Goal: Information Seeking & Learning: Check status

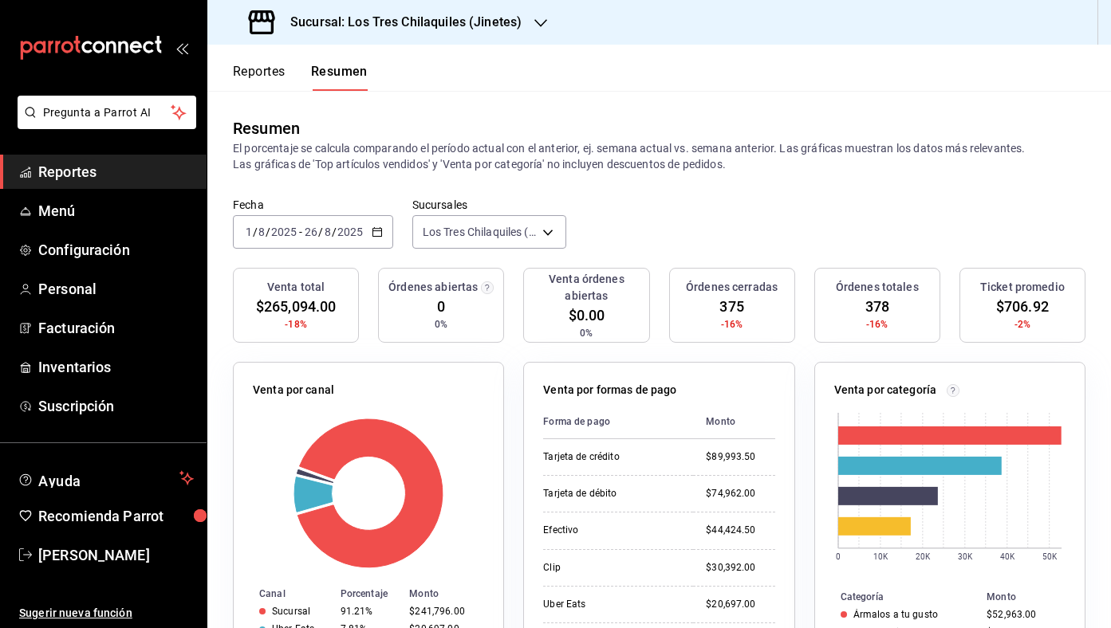
click at [262, 76] on button "Reportes" at bounding box center [259, 77] width 53 height 27
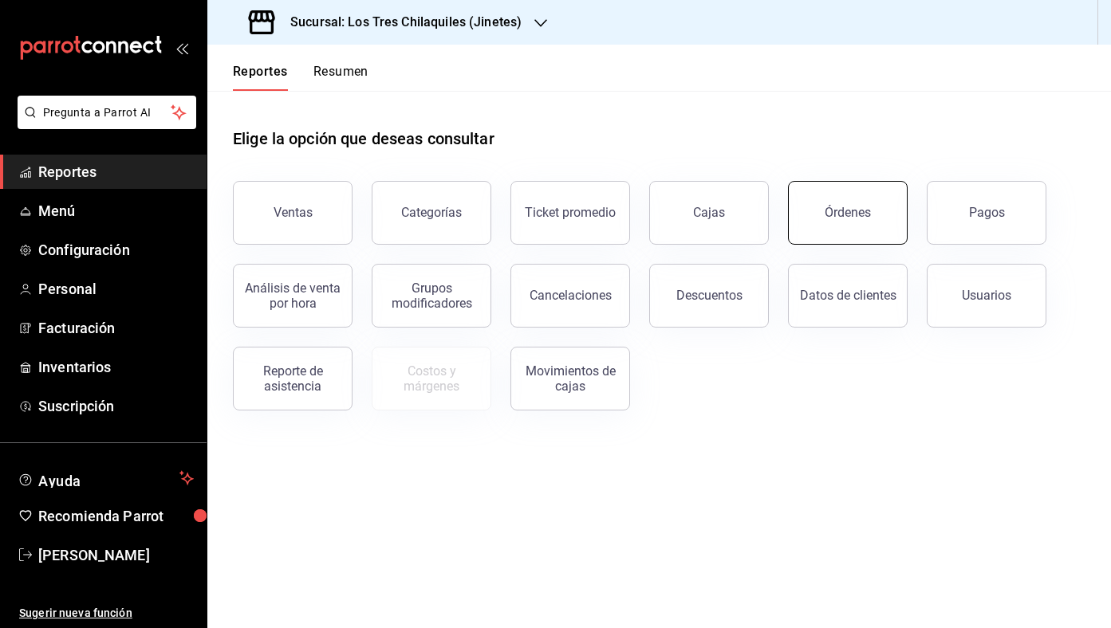
click at [862, 221] on button "Órdenes" at bounding box center [848, 213] width 120 height 64
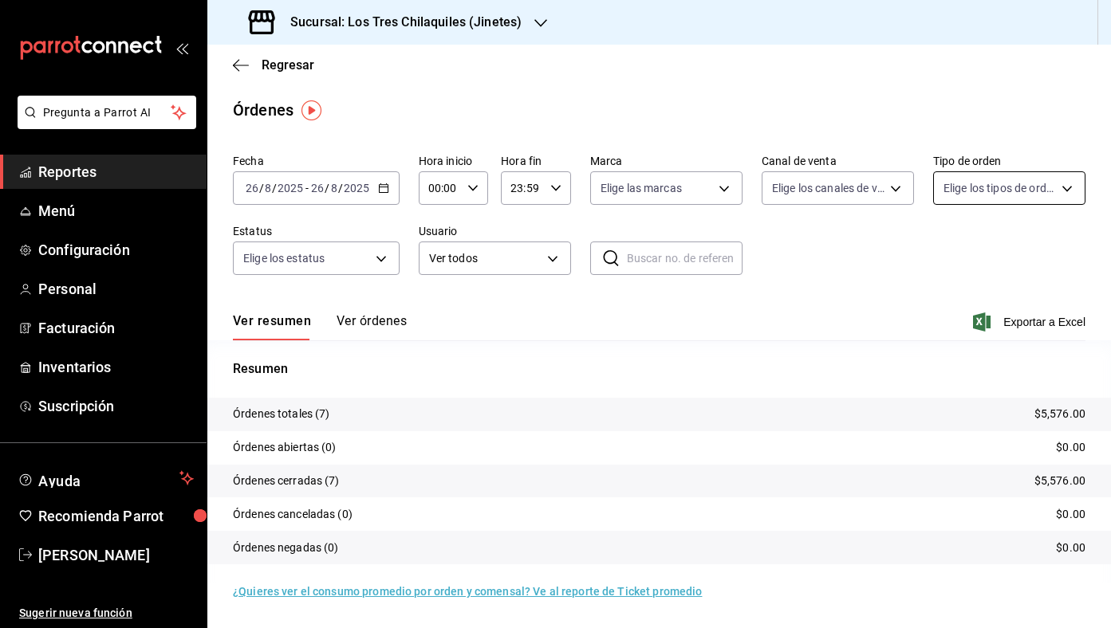
click at [1005, 195] on body "Pregunta a Parrot AI Reportes Menú Configuración Personal Facturación Inventari…" at bounding box center [555, 314] width 1111 height 628
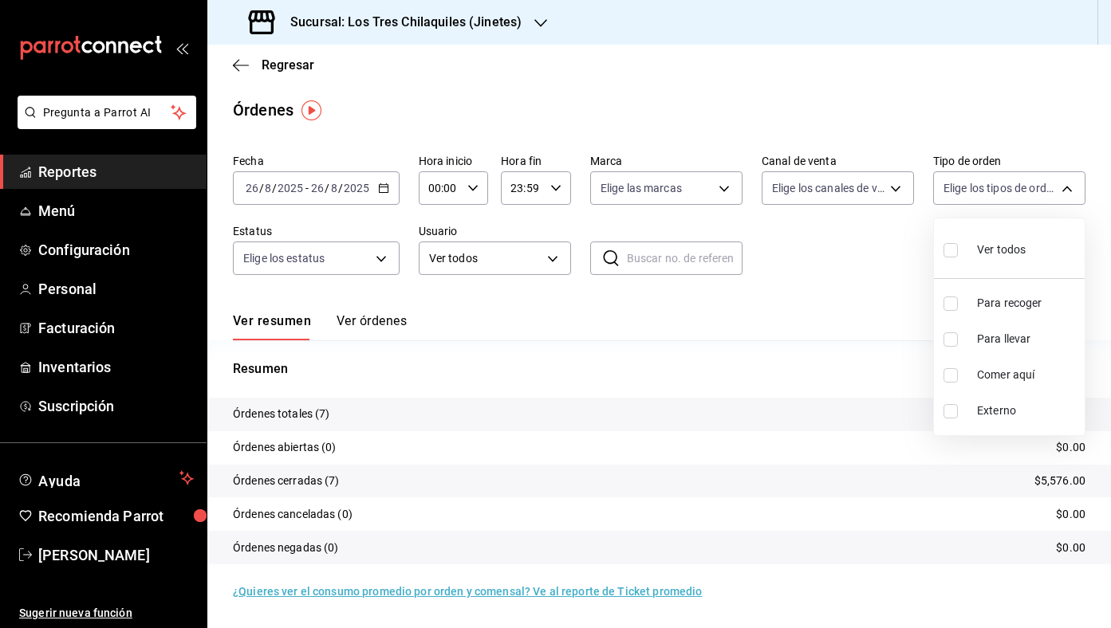
click at [1037, 382] on span "Comer aquí" at bounding box center [1027, 375] width 101 height 17
type input "56f71dbc-c776-499c-b0d1-bf469380f4b3"
checkbox input "true"
click at [899, 310] on div at bounding box center [555, 314] width 1111 height 628
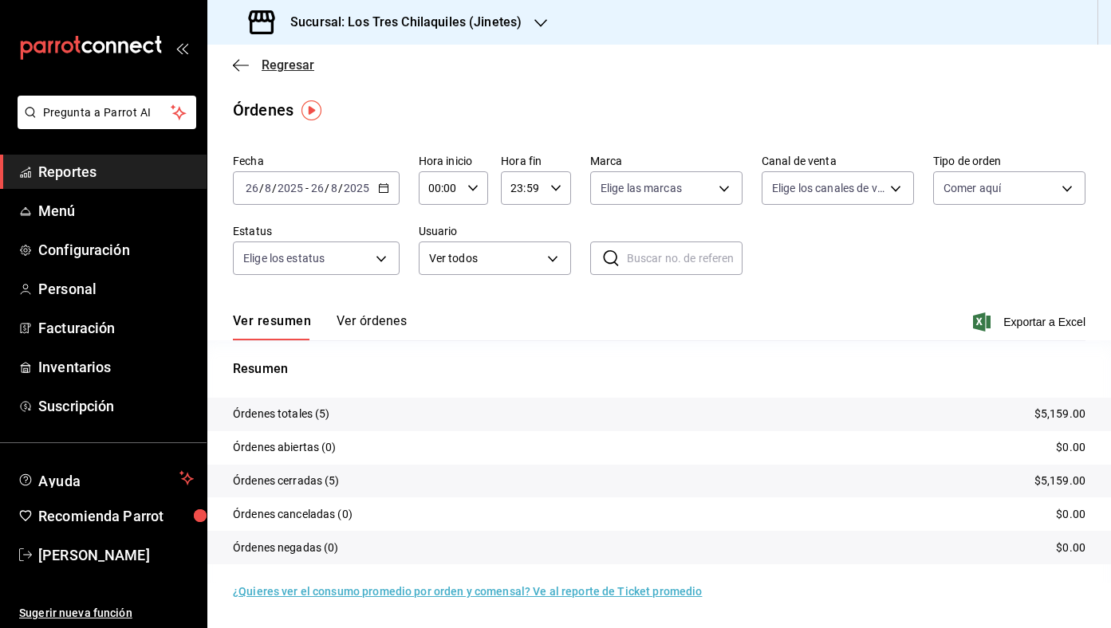
click at [280, 69] on span "Regresar" at bounding box center [288, 64] width 53 height 15
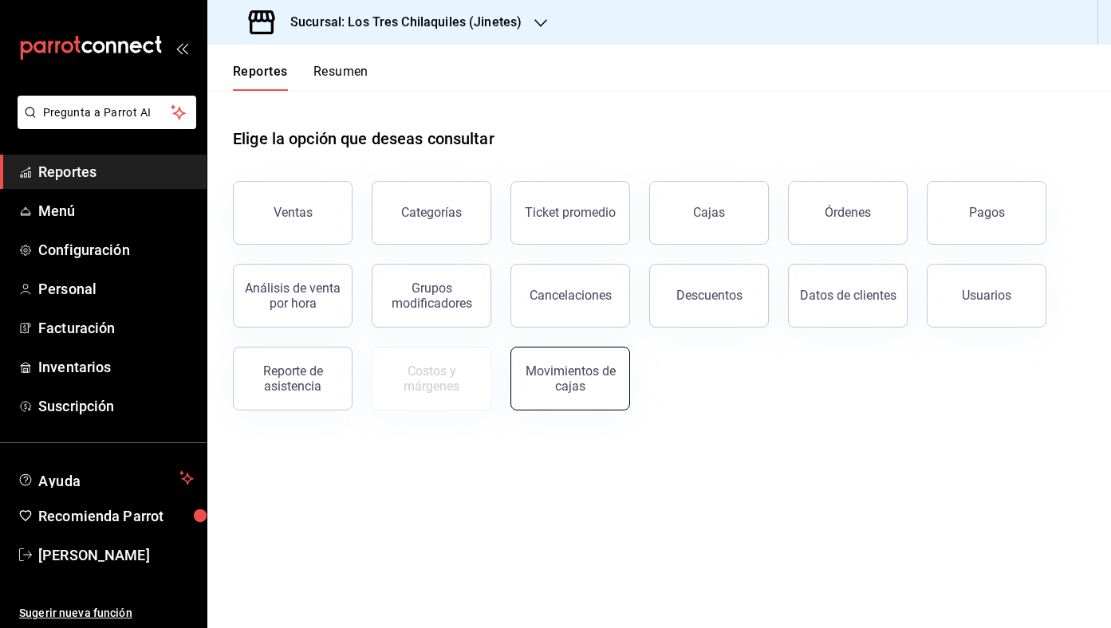
click at [584, 378] on div "Movimientos de cajas" at bounding box center [570, 379] width 99 height 30
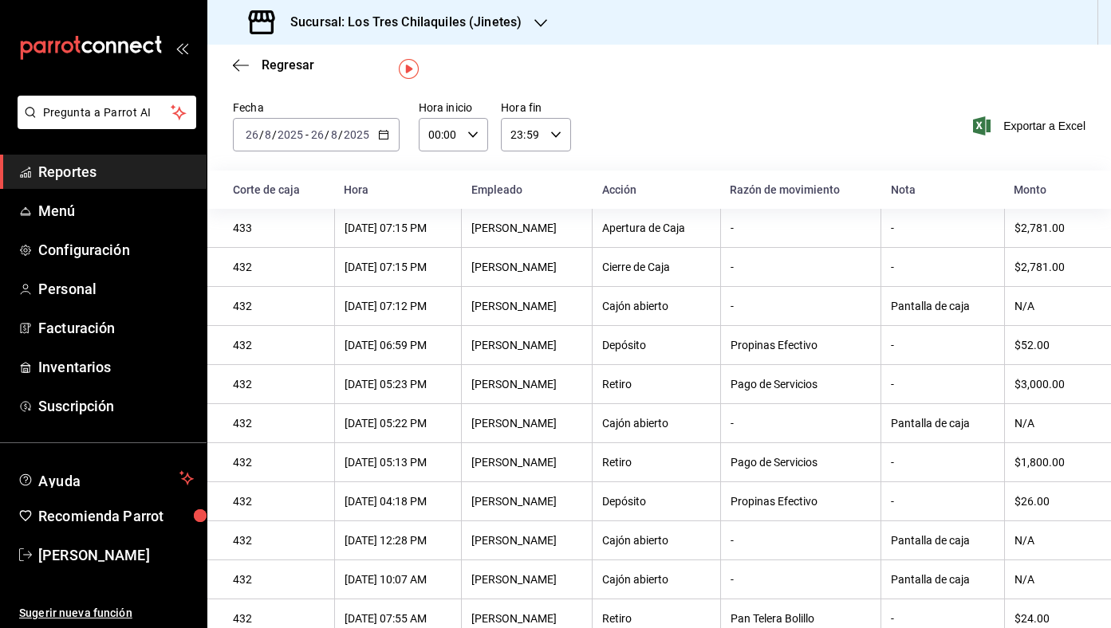
scroll to position [42, 0]
click at [305, 65] on span "Regresar" at bounding box center [288, 64] width 53 height 15
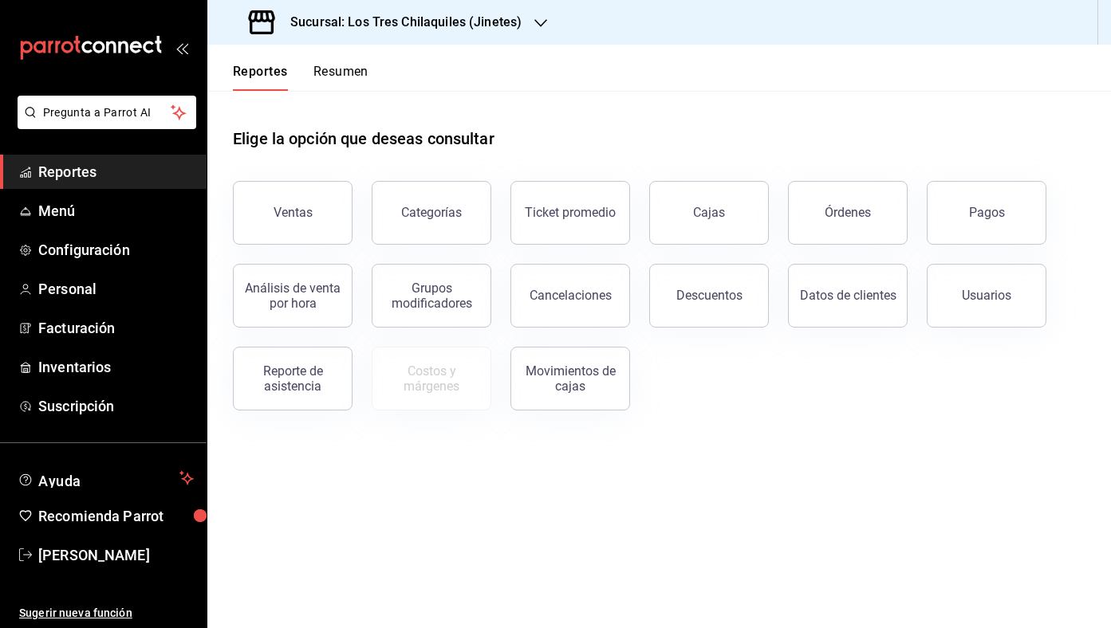
click at [915, 247] on div "Usuarios" at bounding box center [976, 286] width 139 height 83
click at [890, 221] on button "Órdenes" at bounding box center [848, 213] width 120 height 64
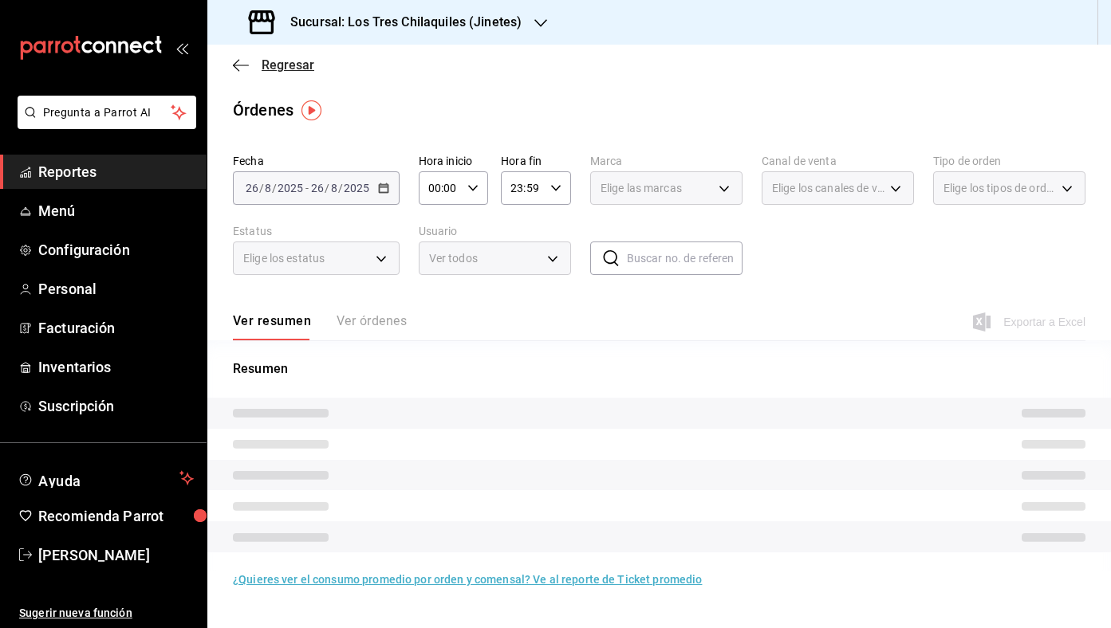
click at [297, 69] on span "Regresar" at bounding box center [288, 64] width 53 height 15
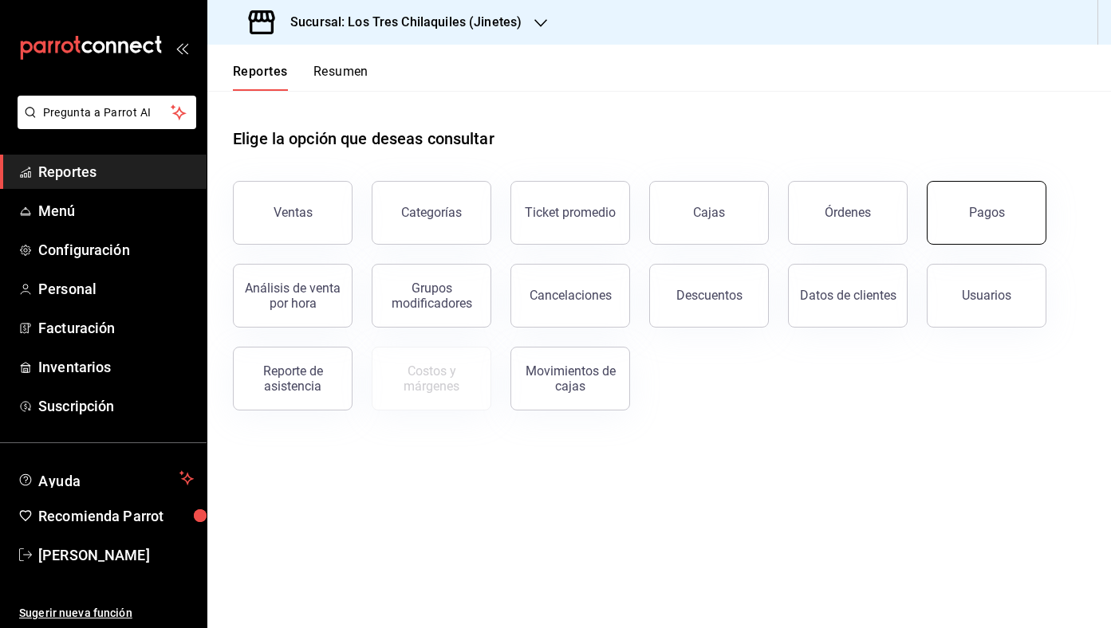
click at [989, 229] on button "Pagos" at bounding box center [986, 213] width 120 height 64
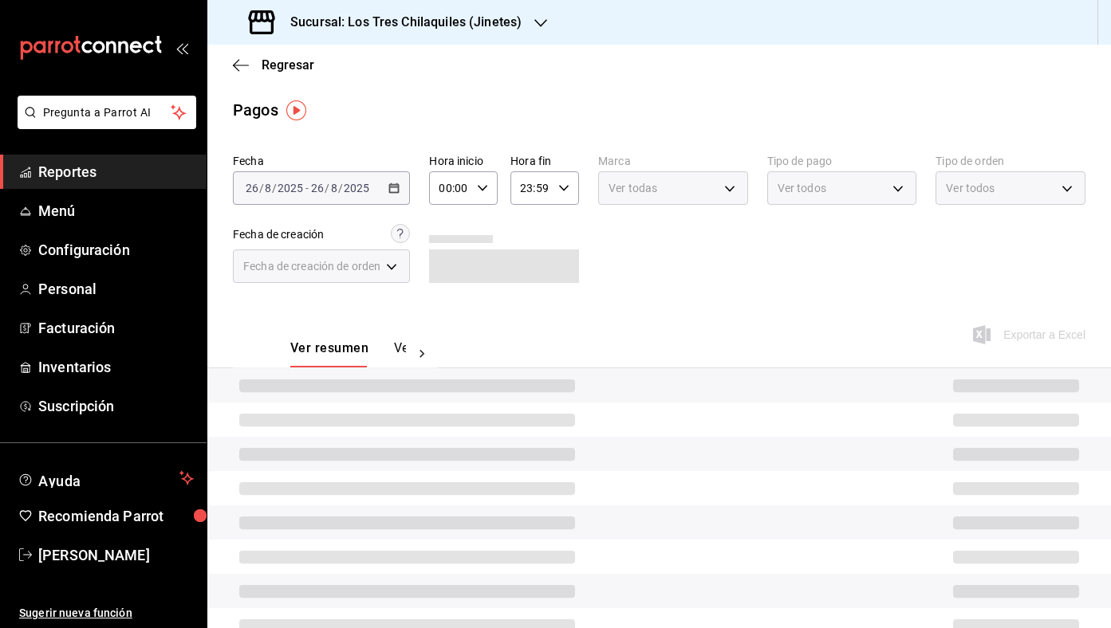
click at [991, 194] on body "Pregunta a Parrot AI Reportes Menú Configuración Personal Facturación Inventari…" at bounding box center [555, 314] width 1111 height 628
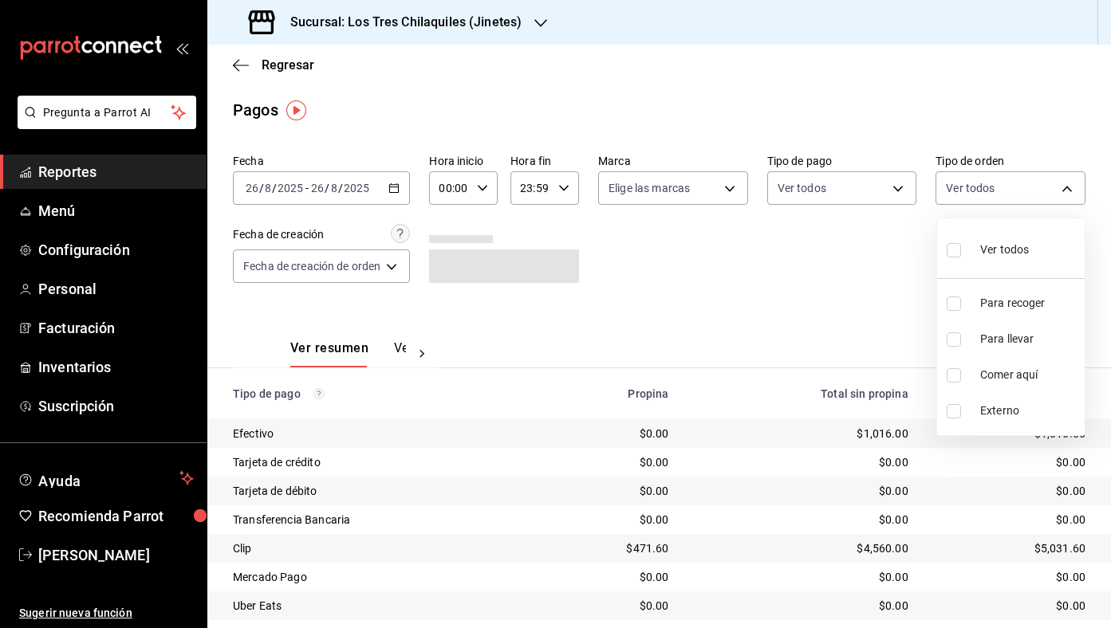
click at [1025, 348] on li "Para llevar" at bounding box center [1011, 339] width 148 height 36
type input "22c0e04f-bd49-4d2a-893f-c1cdd85e429d"
checkbox input "true"
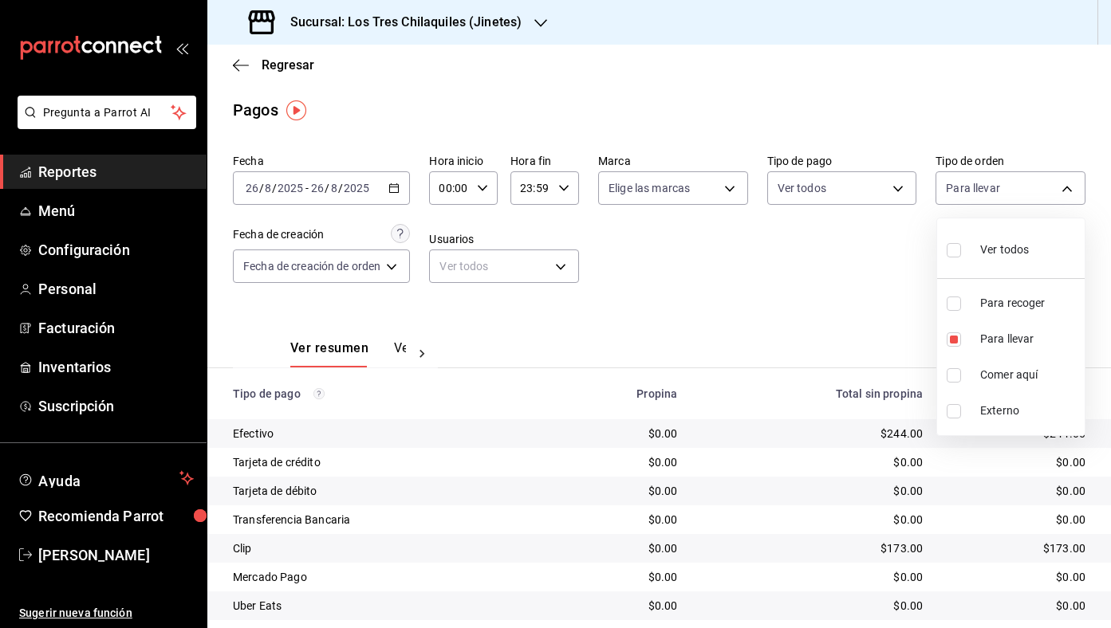
click at [834, 293] on div at bounding box center [555, 314] width 1111 height 628
click at [297, 69] on span "Regresar" at bounding box center [288, 64] width 53 height 15
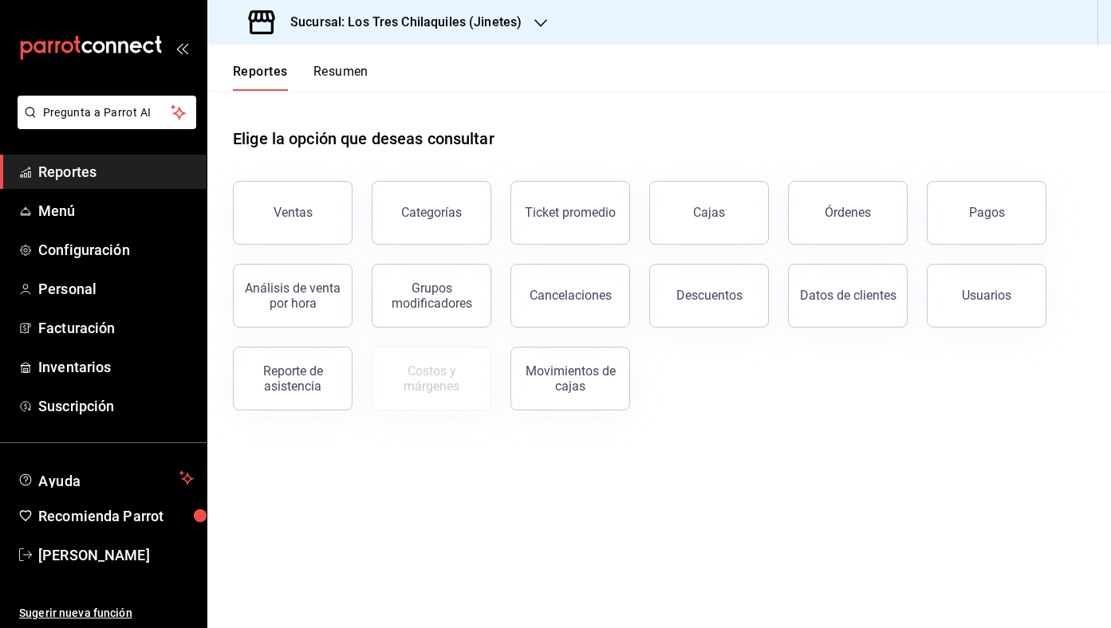
click at [353, 69] on button "Resumen" at bounding box center [340, 77] width 55 height 27
